Goal: Transaction & Acquisition: Purchase product/service

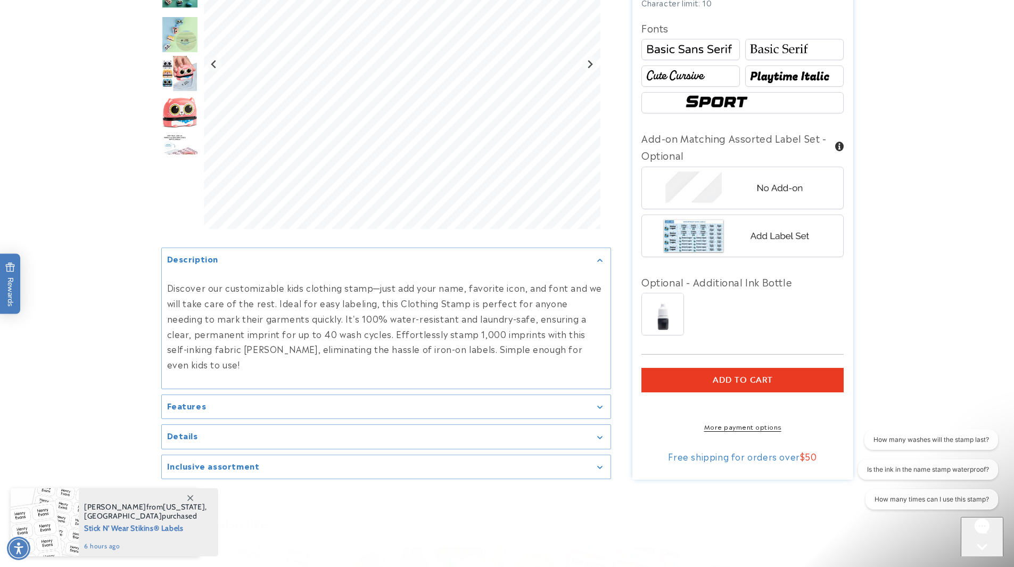
scroll to position [852, 0]
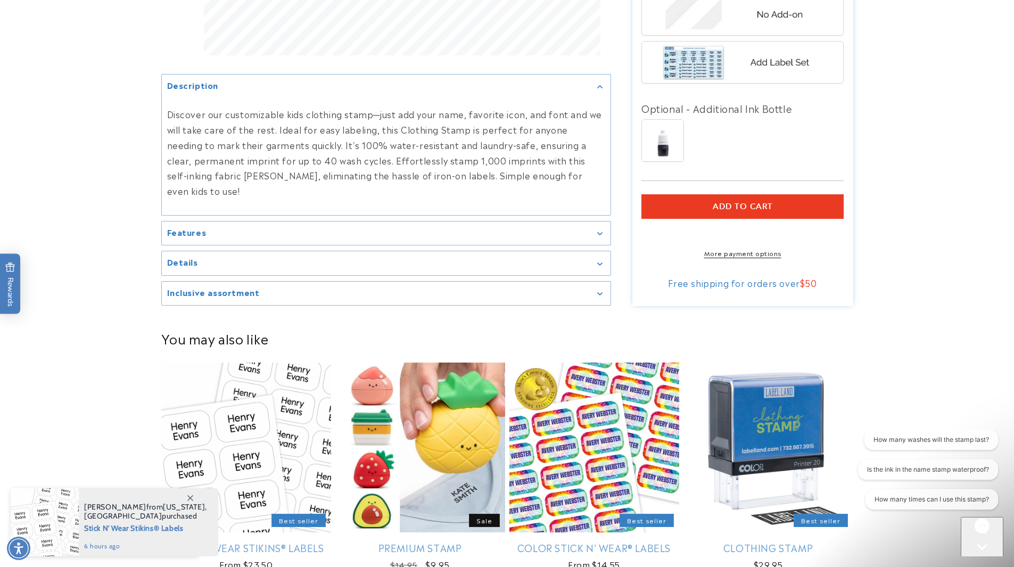
click at [236, 290] on h2 "Inclusive assortment" at bounding box center [213, 292] width 93 height 11
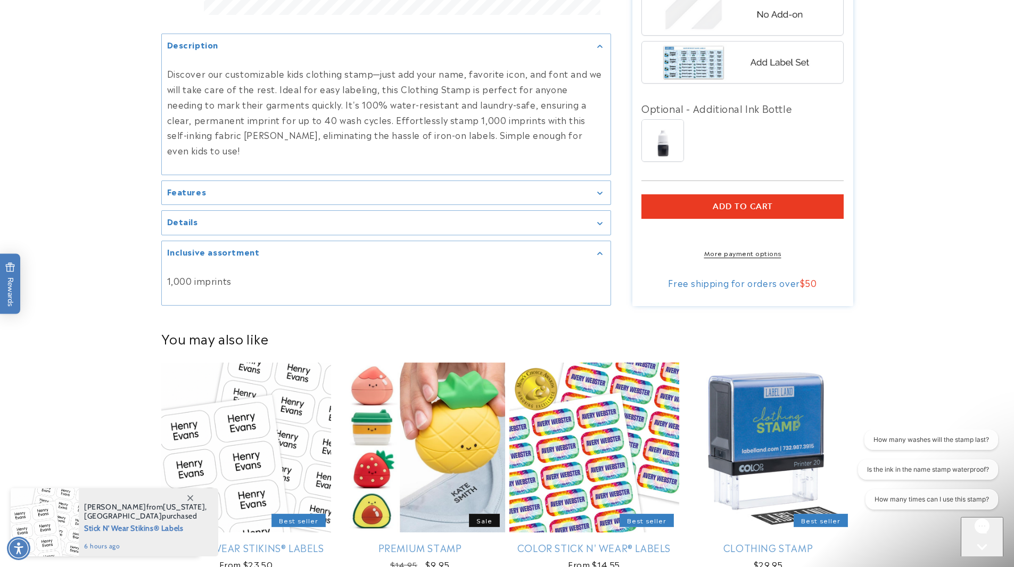
click at [265, 221] on div "Details" at bounding box center [386, 223] width 438 height 8
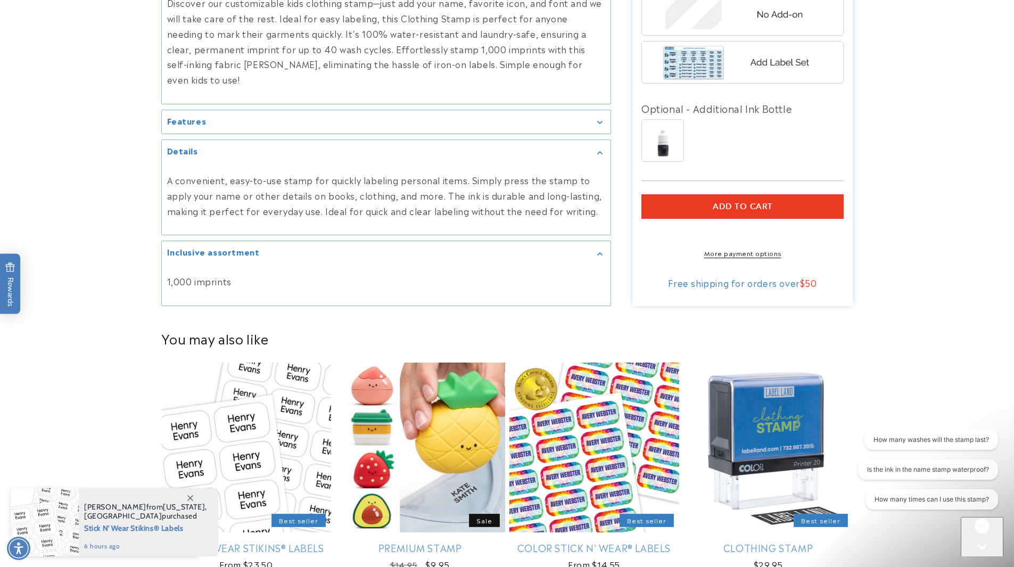
click at [253, 112] on summary "Features" at bounding box center [386, 122] width 449 height 24
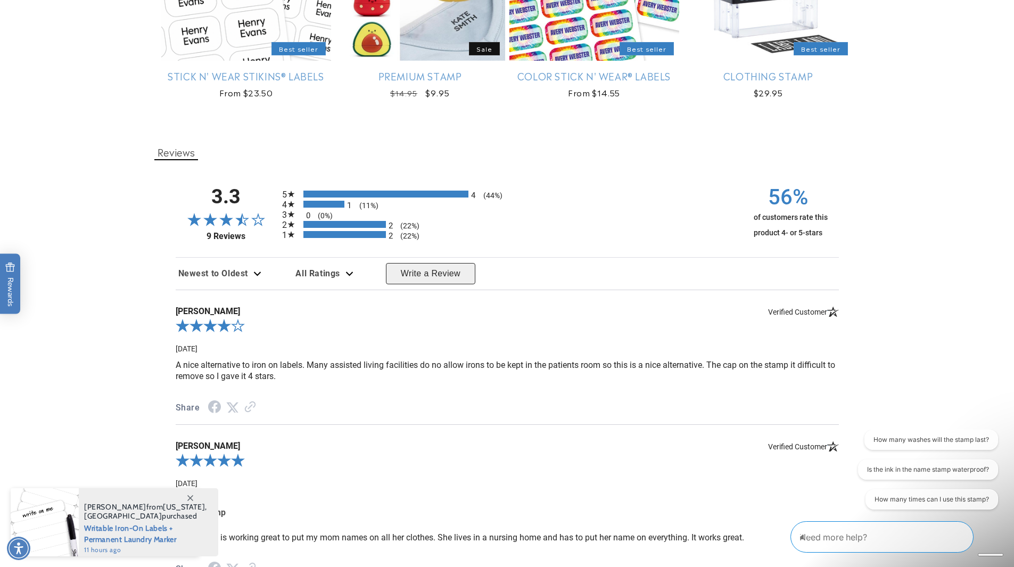
scroll to position [1331, 0]
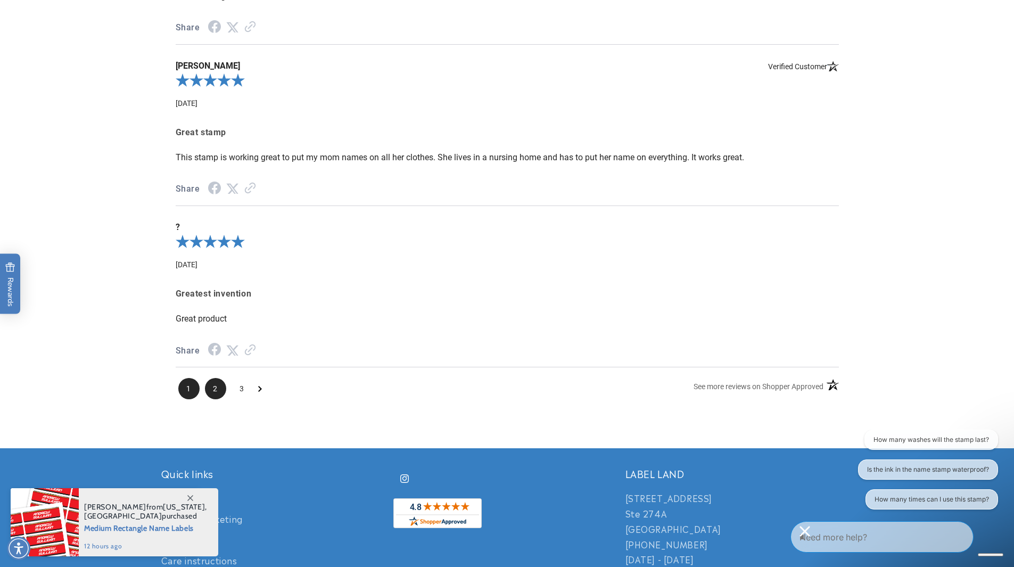
click at [219, 380] on span "2" at bounding box center [215, 388] width 21 height 21
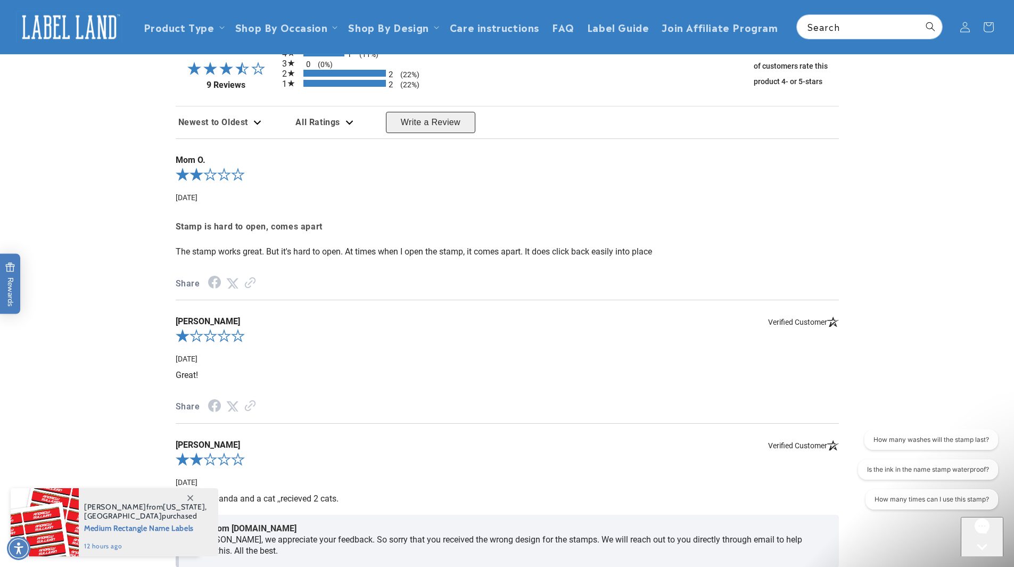
scroll to position [1448, 0]
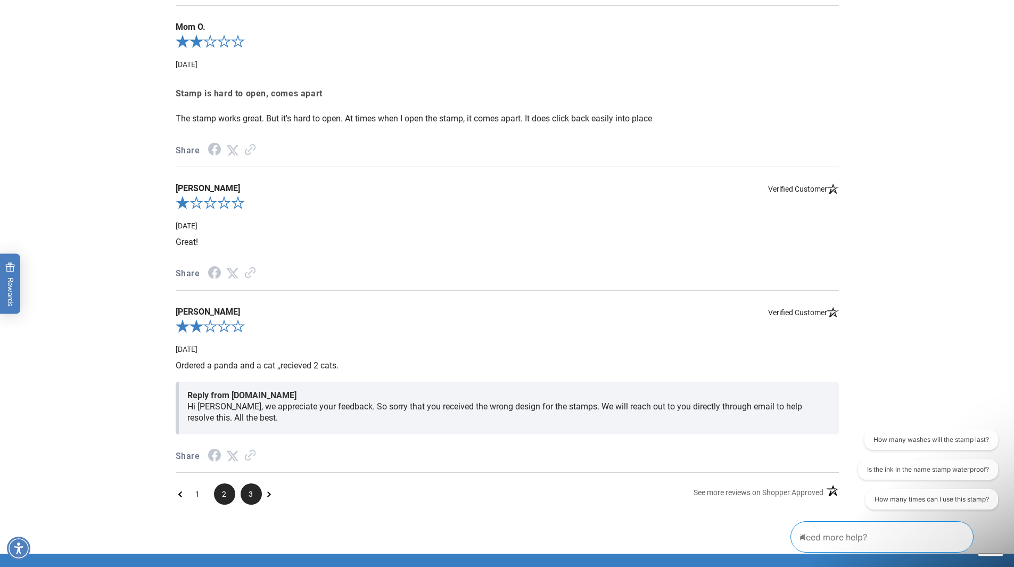
click at [251, 494] on span "3" at bounding box center [251, 493] width 21 height 21
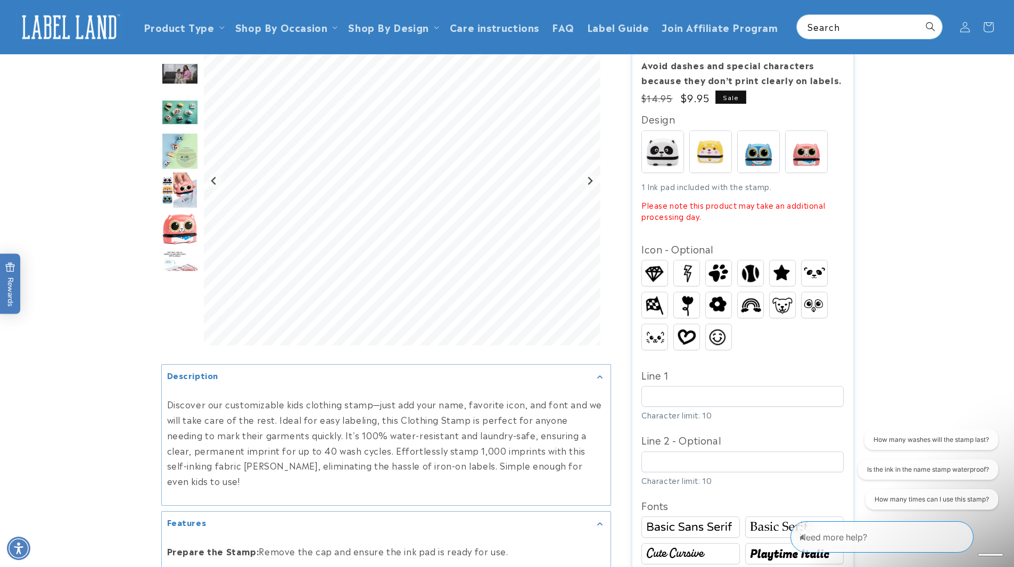
scroll to position [147, 0]
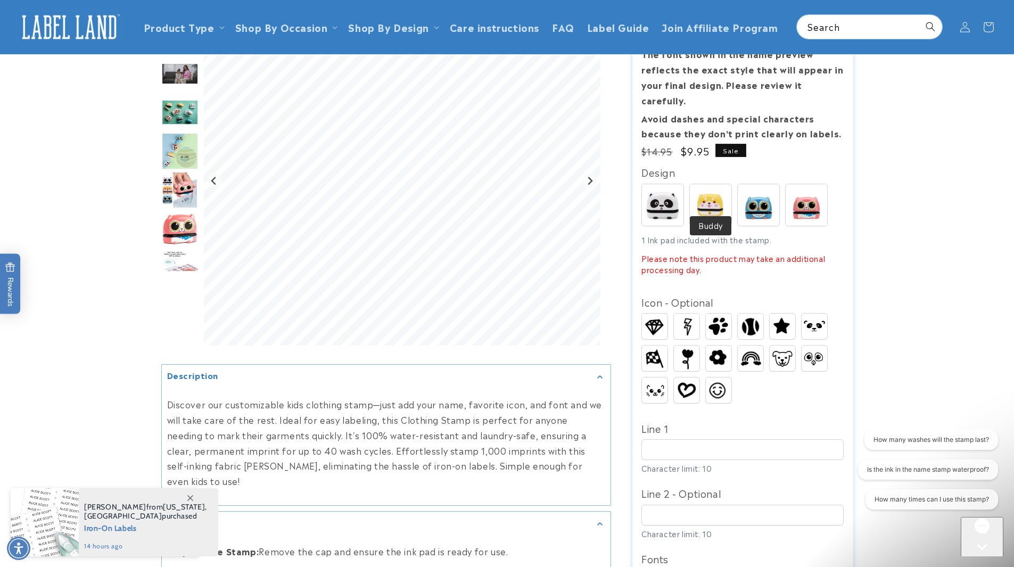
click at [718, 195] on img at bounding box center [711, 205] width 42 height 42
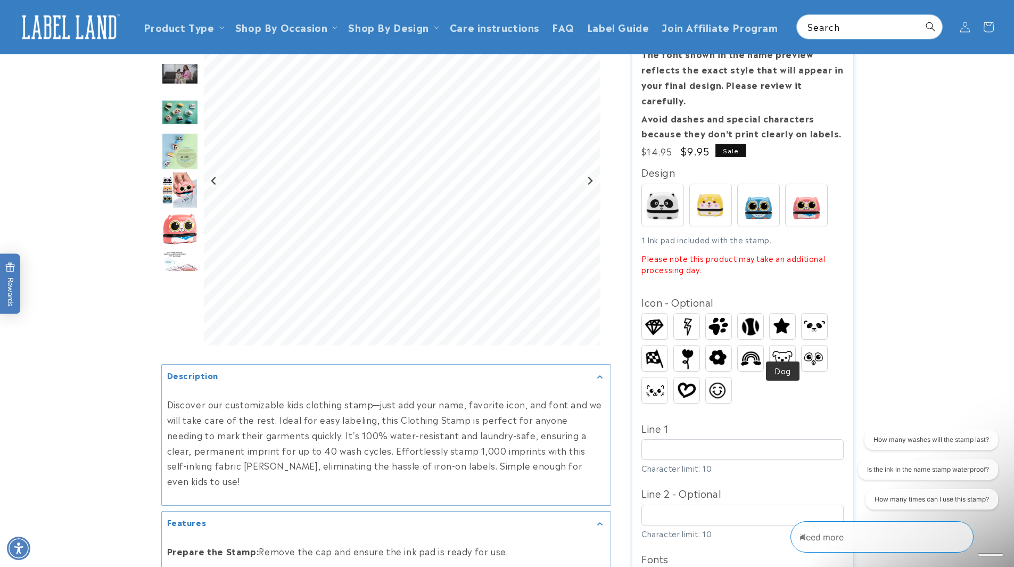
click at [787, 349] on img at bounding box center [783, 358] width 26 height 19
click at [686, 380] on img at bounding box center [687, 390] width 26 height 20
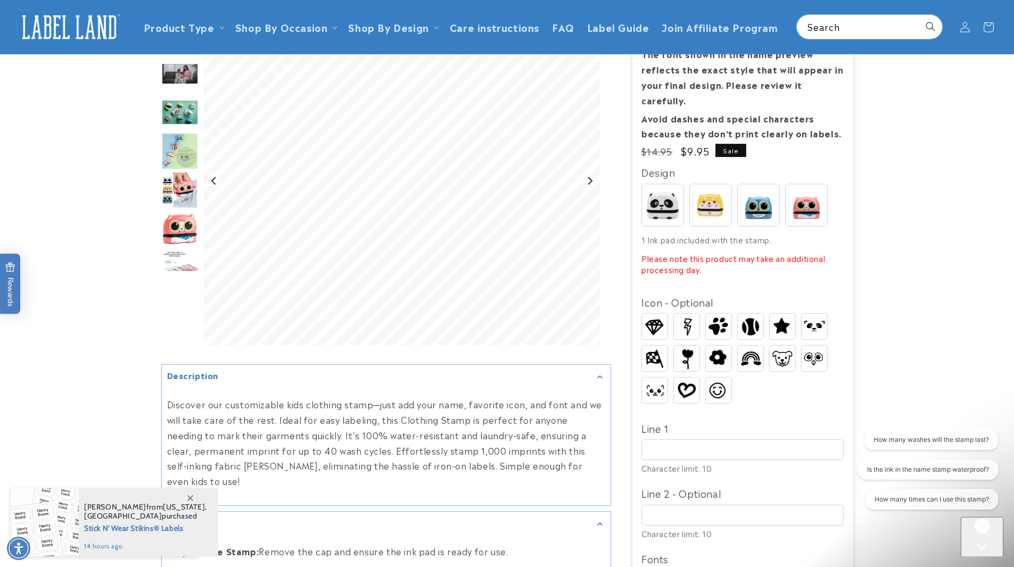
click at [741, 348] on img at bounding box center [751, 358] width 26 height 20
click at [718, 317] on img at bounding box center [719, 326] width 26 height 24
click at [781, 349] on img at bounding box center [783, 358] width 26 height 19
click at [822, 317] on img at bounding box center [815, 327] width 26 height 20
click at [789, 349] on img at bounding box center [783, 358] width 26 height 19
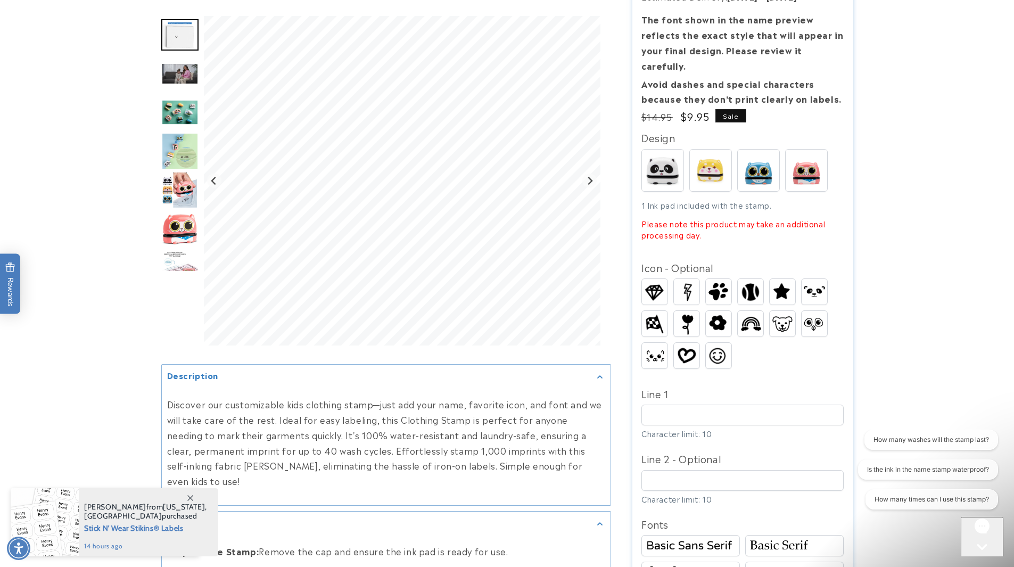
scroll to position [201, 0]
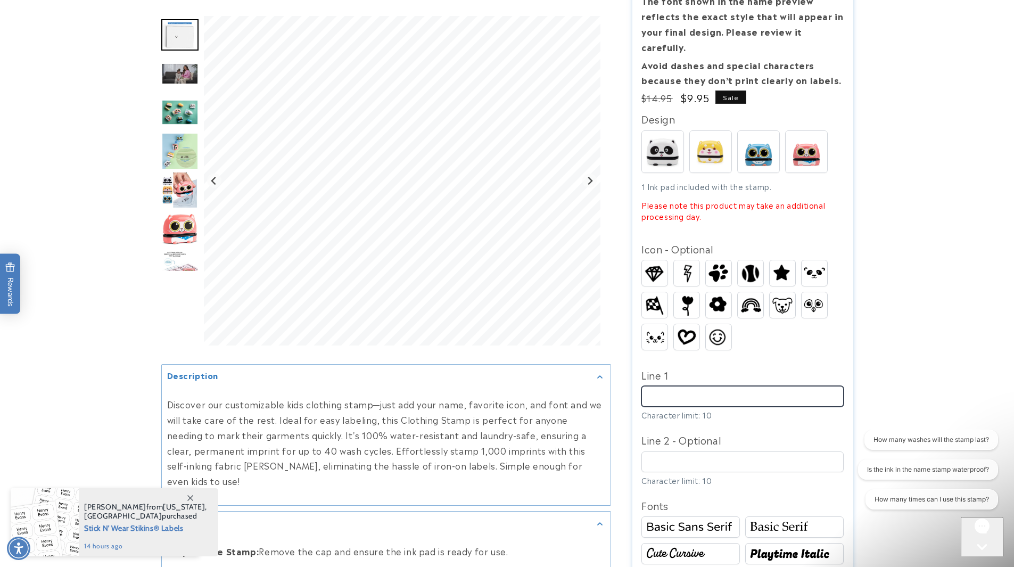
click at [789, 386] on input "Line 1" at bounding box center [742, 396] width 202 height 21
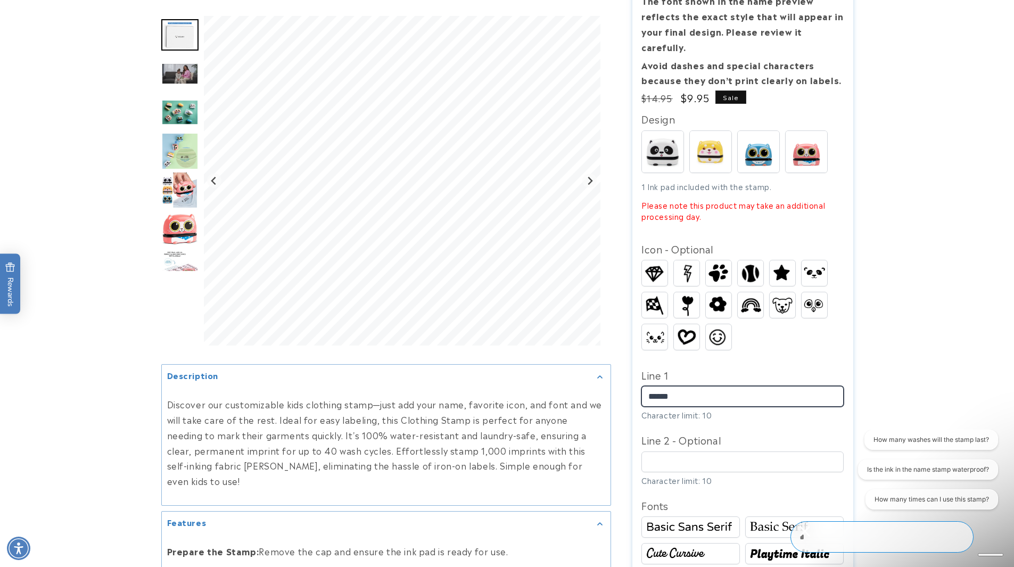
type input "******"
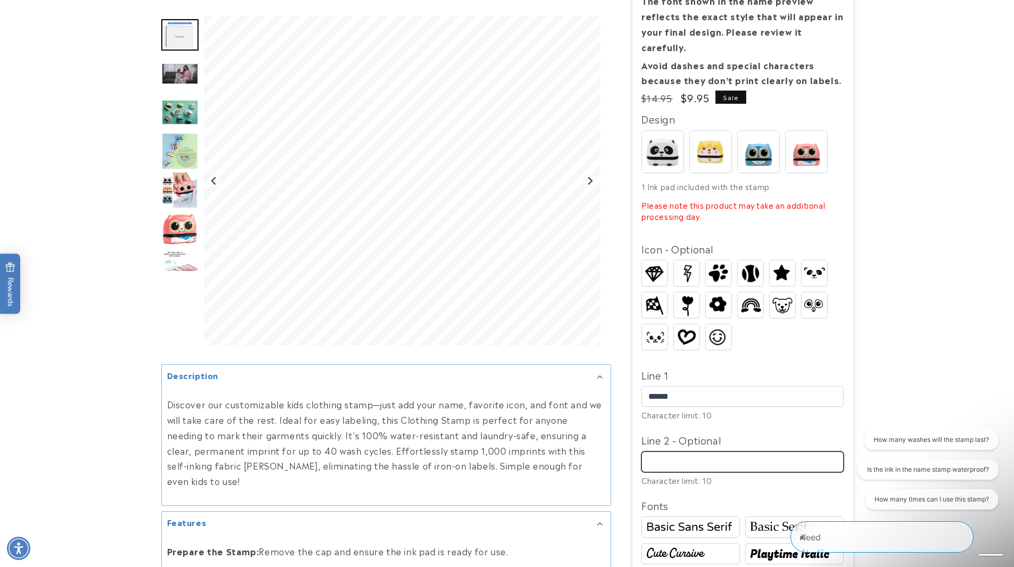
click at [792, 451] on input "Line 2 - Optional" at bounding box center [742, 461] width 202 height 21
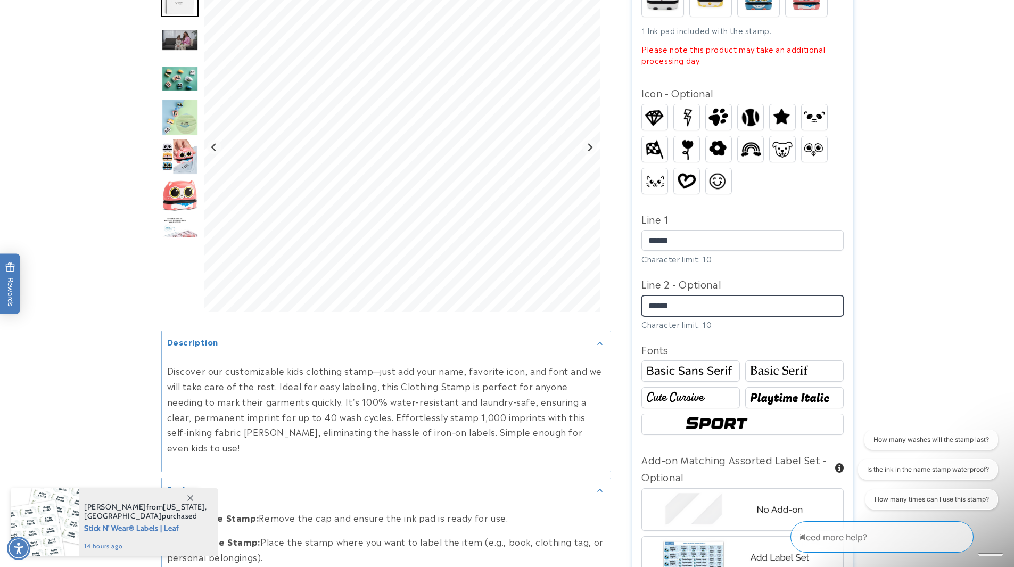
scroll to position [360, 0]
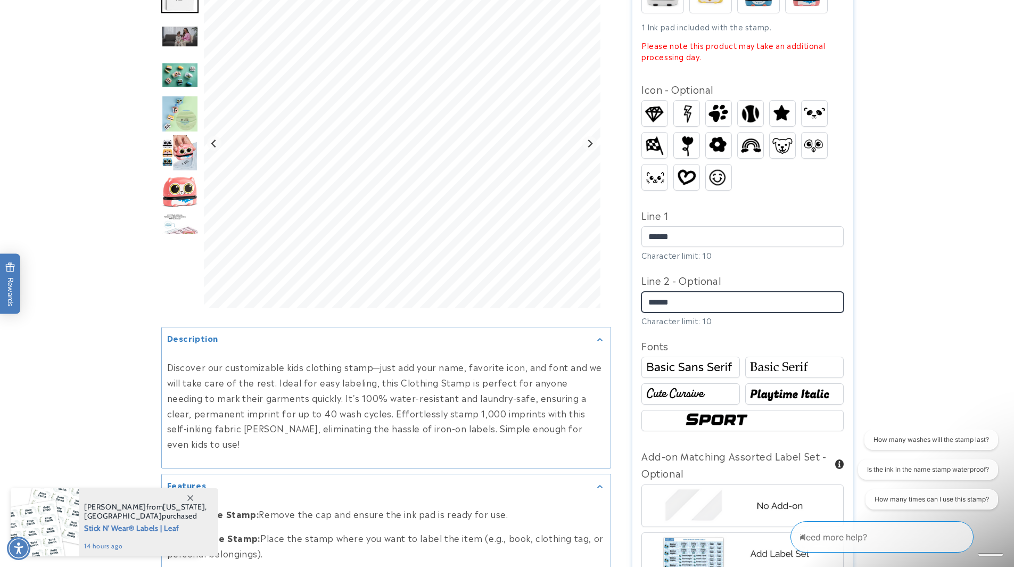
type input "******"
click at [792, 386] on img at bounding box center [794, 394] width 95 height 16
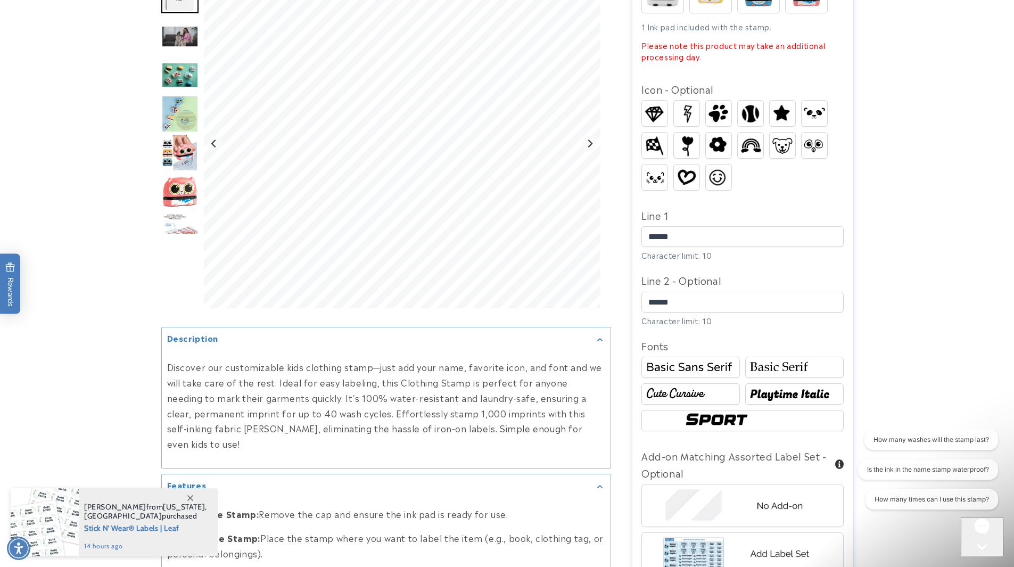
click at [725, 386] on img at bounding box center [690, 394] width 95 height 16
click at [713, 410] on img at bounding box center [742, 420] width 121 height 20
click at [770, 359] on img at bounding box center [794, 367] width 95 height 16
click at [713, 359] on img at bounding box center [690, 367] width 95 height 16
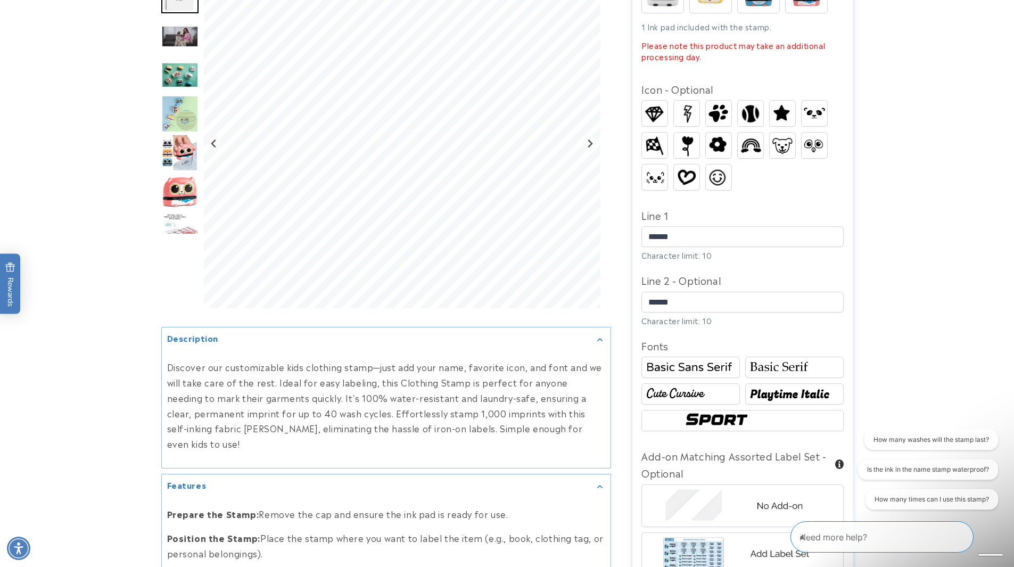
click at [705, 386] on img at bounding box center [690, 394] width 95 height 16
click at [773, 386] on img at bounding box center [794, 394] width 95 height 16
click at [732, 359] on img at bounding box center [690, 367] width 95 height 16
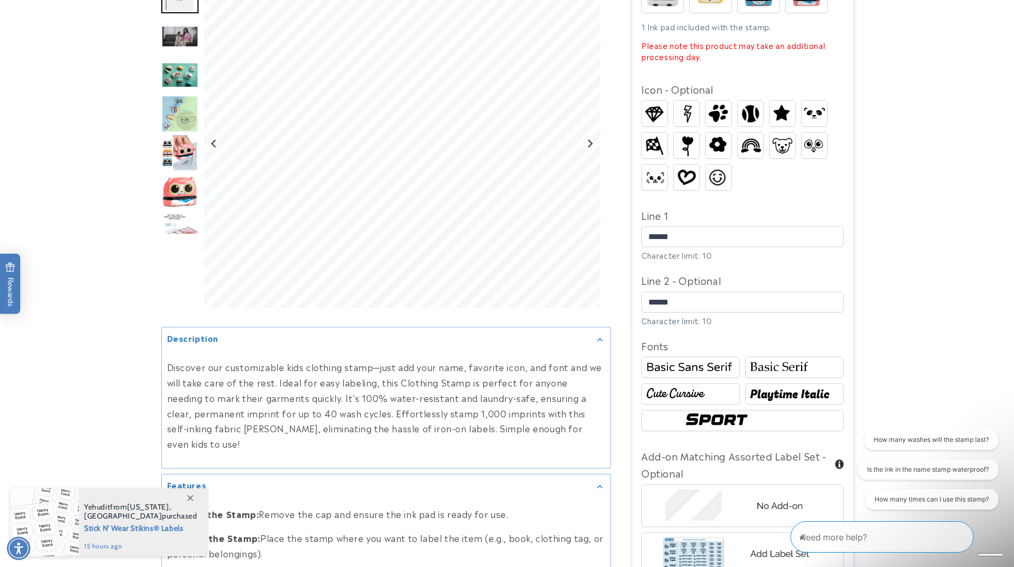
click at [767, 359] on img at bounding box center [794, 367] width 95 height 16
click at [718, 359] on img at bounding box center [690, 367] width 95 height 16
click at [767, 359] on img at bounding box center [794, 367] width 95 height 16
click at [728, 359] on img at bounding box center [690, 367] width 95 height 16
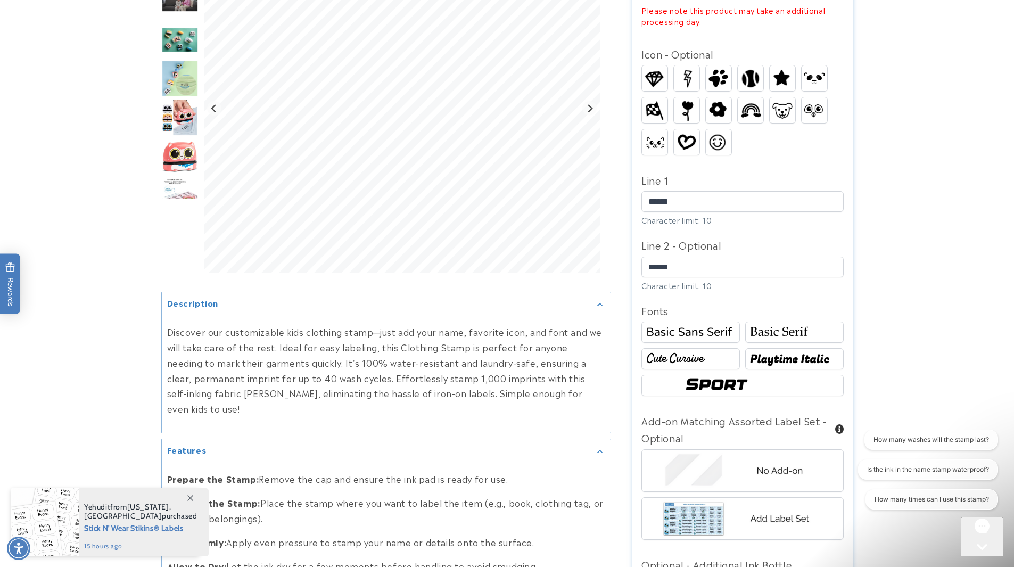
scroll to position [467, 0]
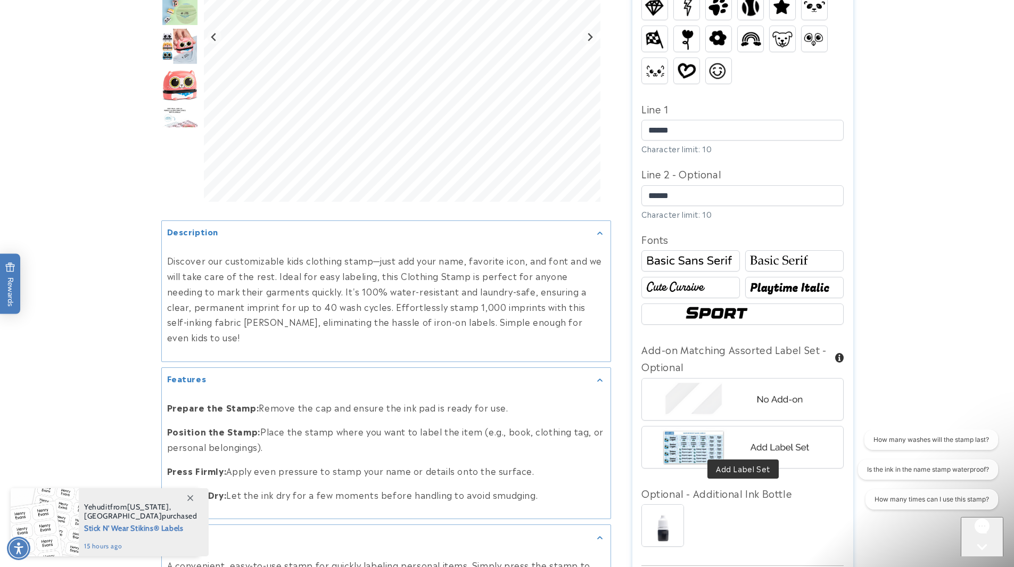
click at [795, 435] on img at bounding box center [742, 447] width 166 height 42
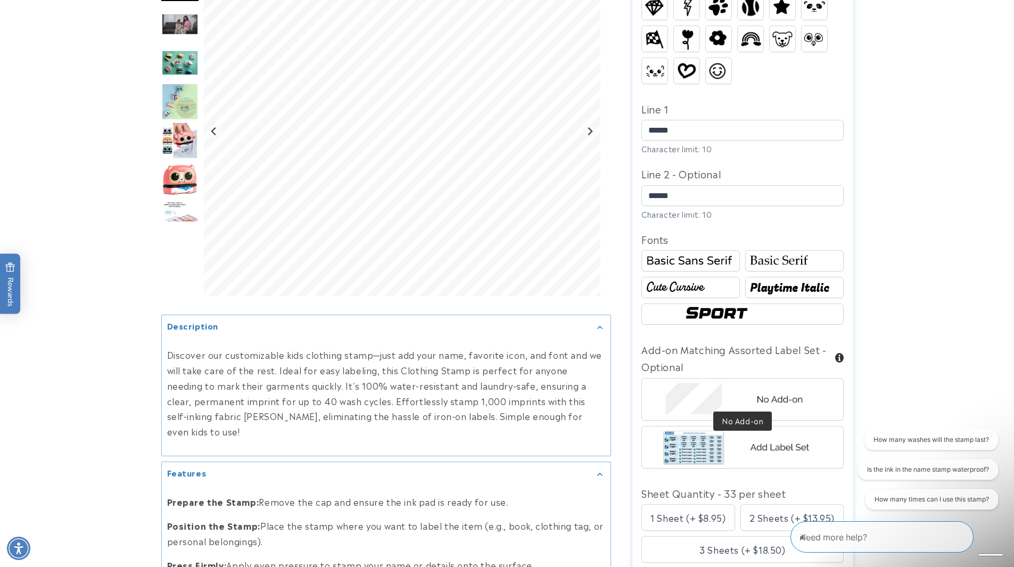
click at [807, 398] on img at bounding box center [742, 399] width 166 height 42
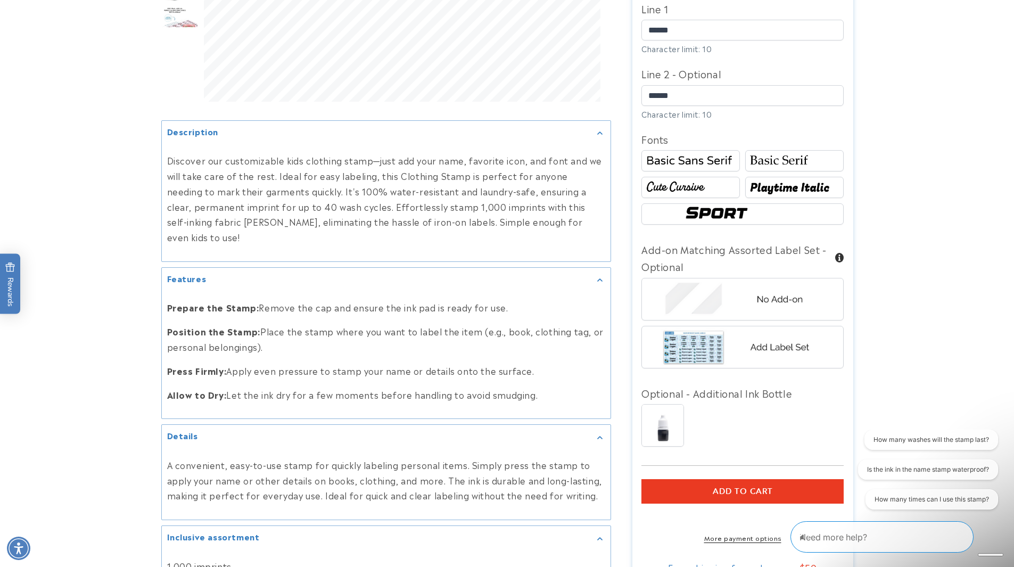
scroll to position [626, 0]
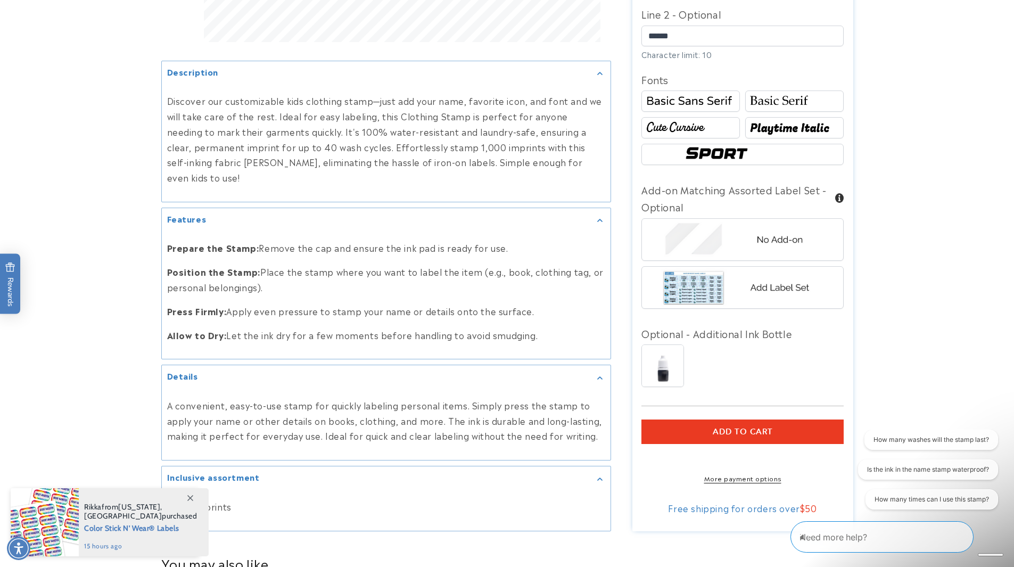
click at [821, 419] on button "Add to cart" at bounding box center [742, 431] width 202 height 24
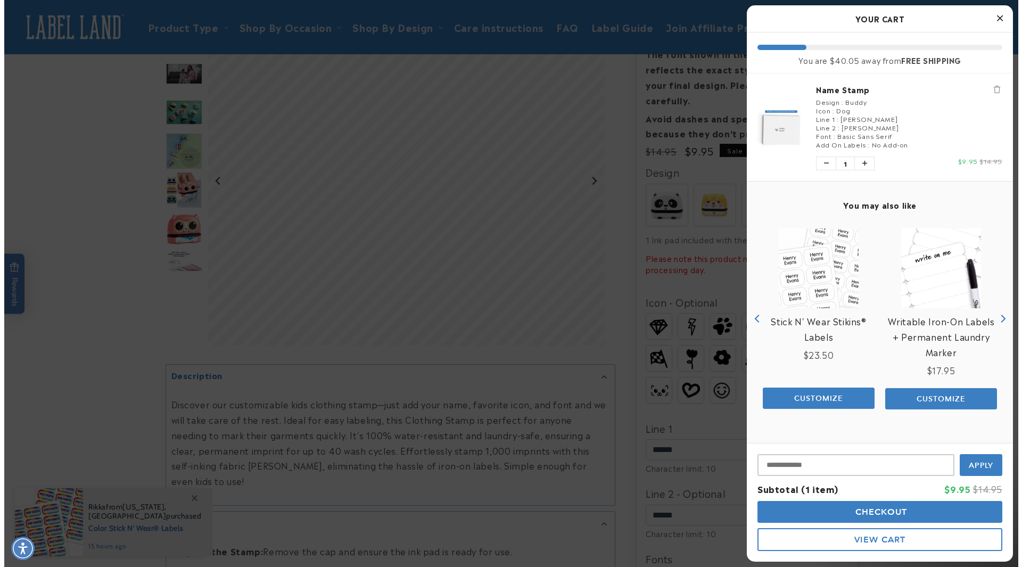
scroll to position [94, 0]
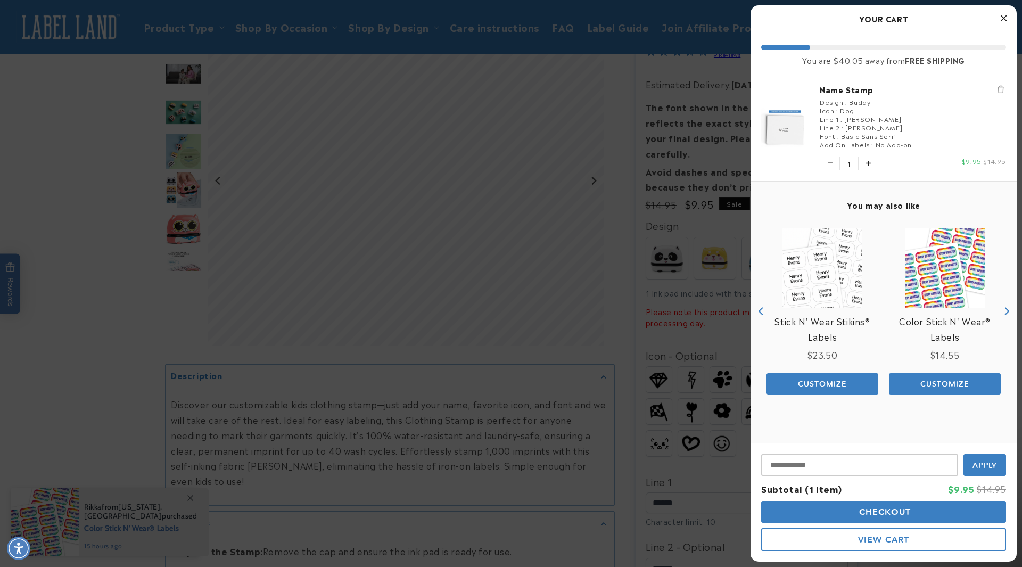
click at [926, 513] on button "Checkout" at bounding box center [883, 512] width 245 height 22
